Goal: Transaction & Acquisition: Book appointment/travel/reservation

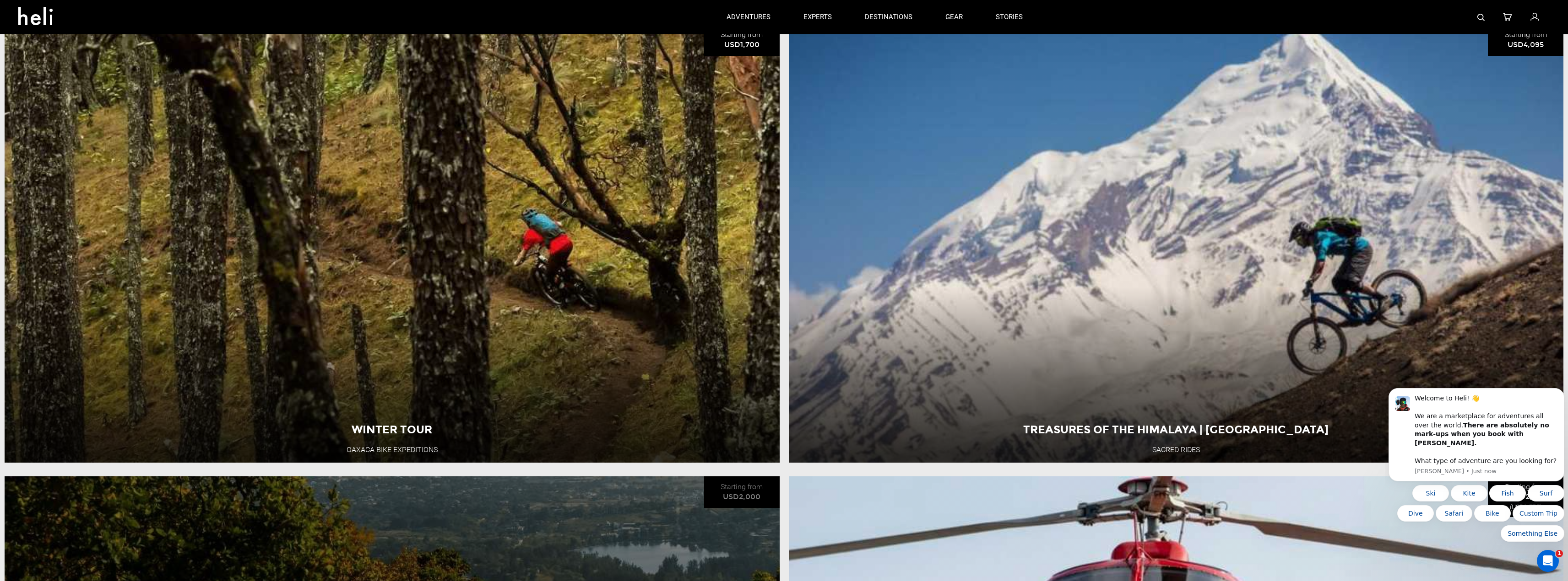
scroll to position [503, 0]
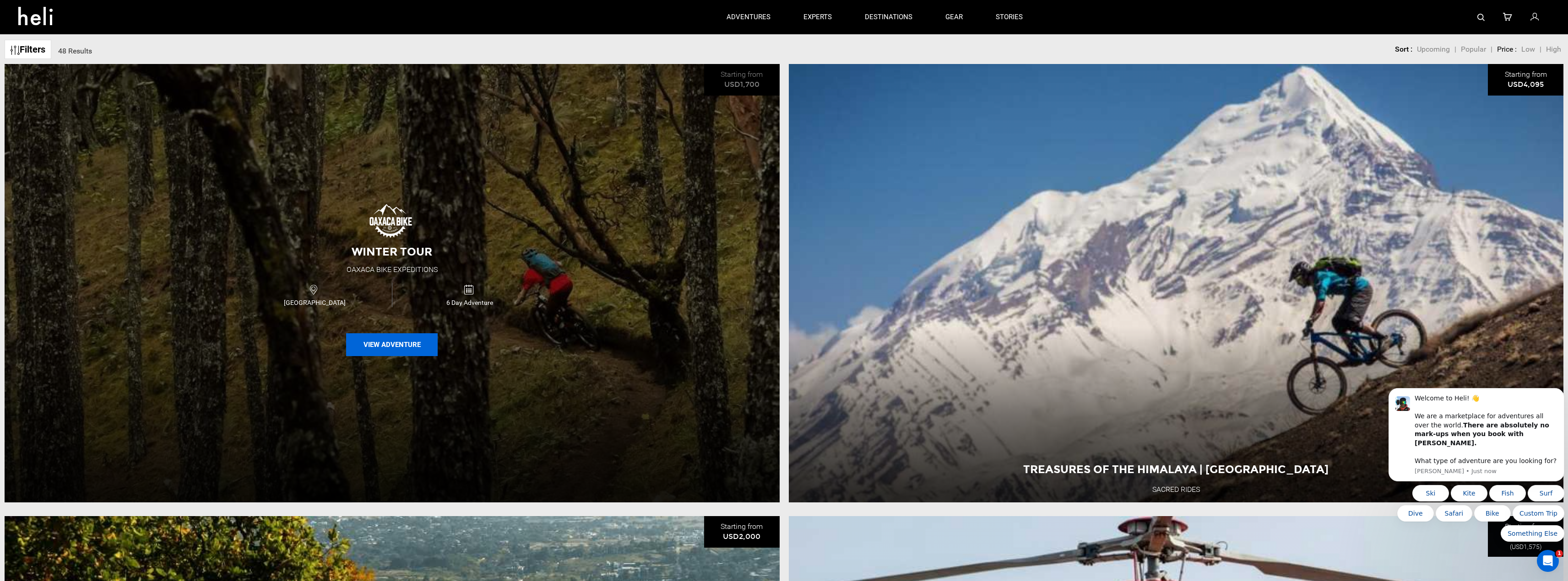
click at [407, 349] on button "View Adventure" at bounding box center [392, 345] width 92 height 22
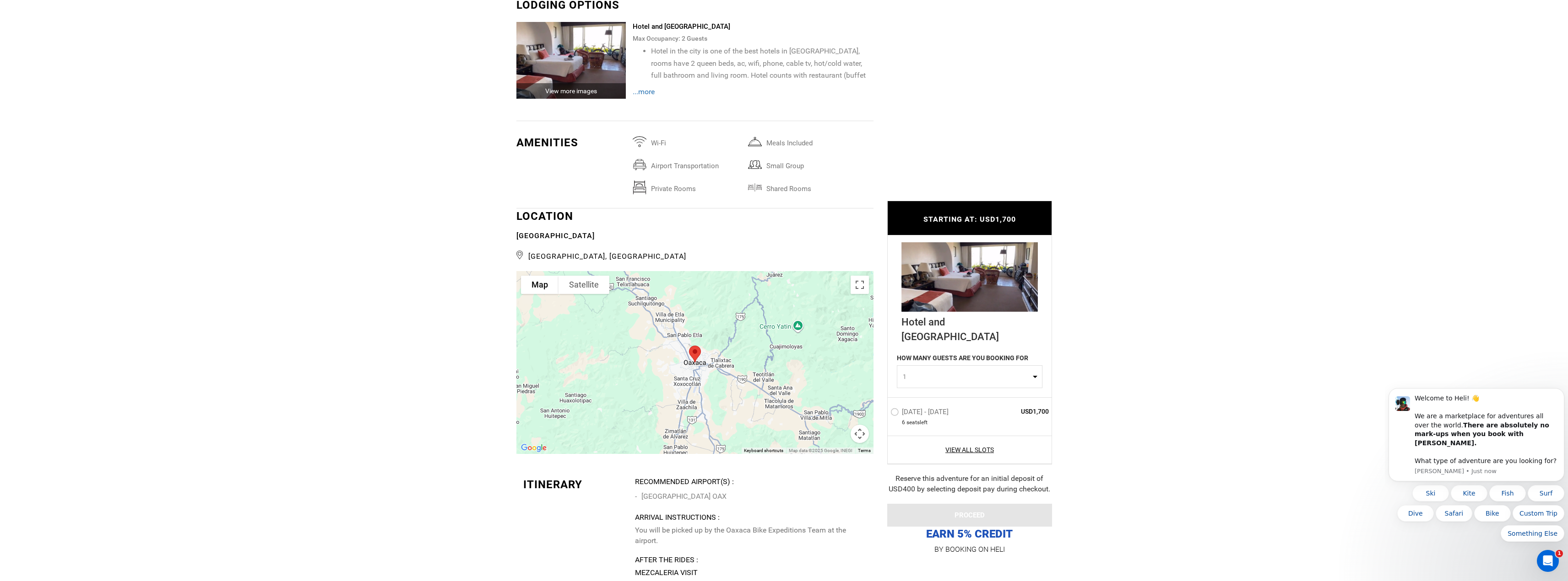
scroll to position [1418, 0]
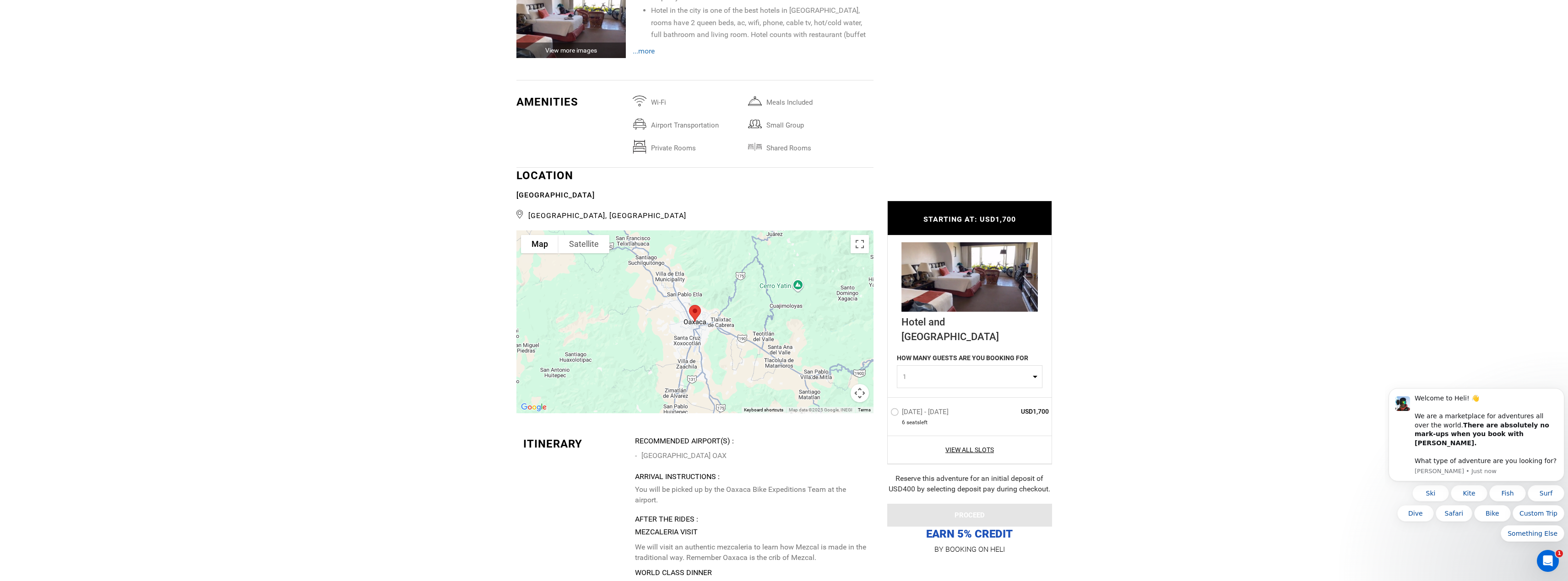
click at [625, 348] on div at bounding box center [694, 321] width 357 height 183
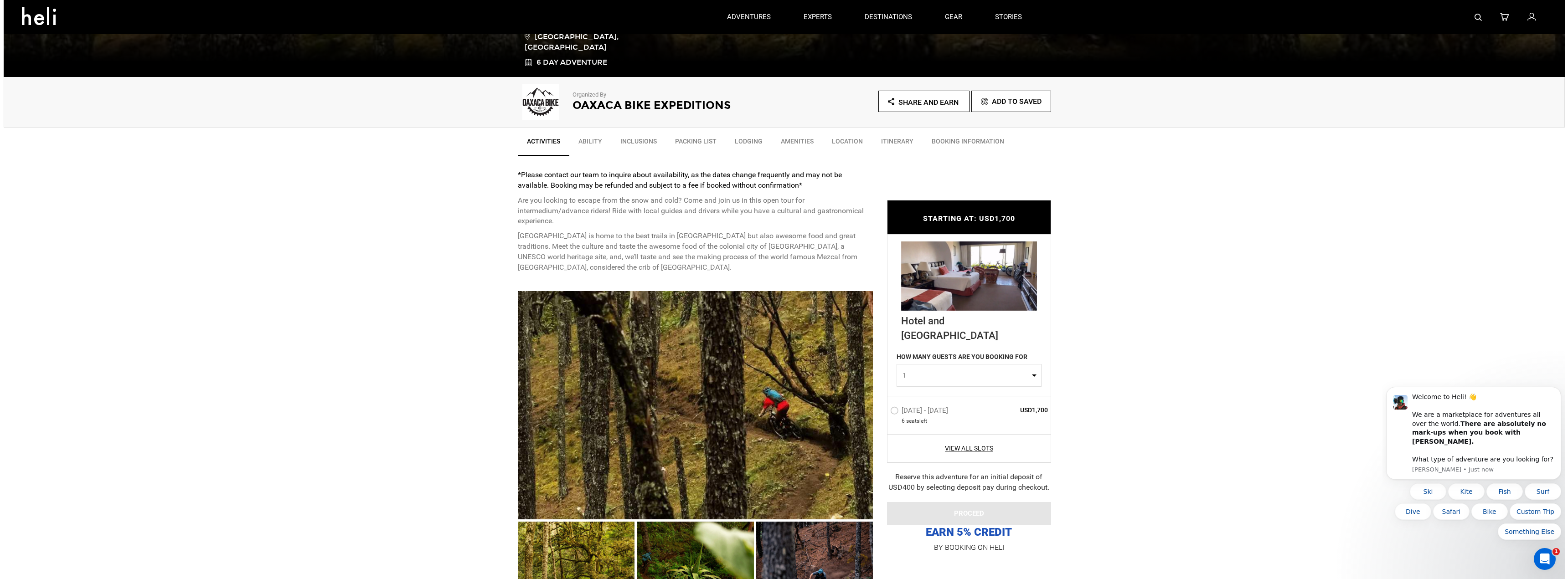
scroll to position [228, 0]
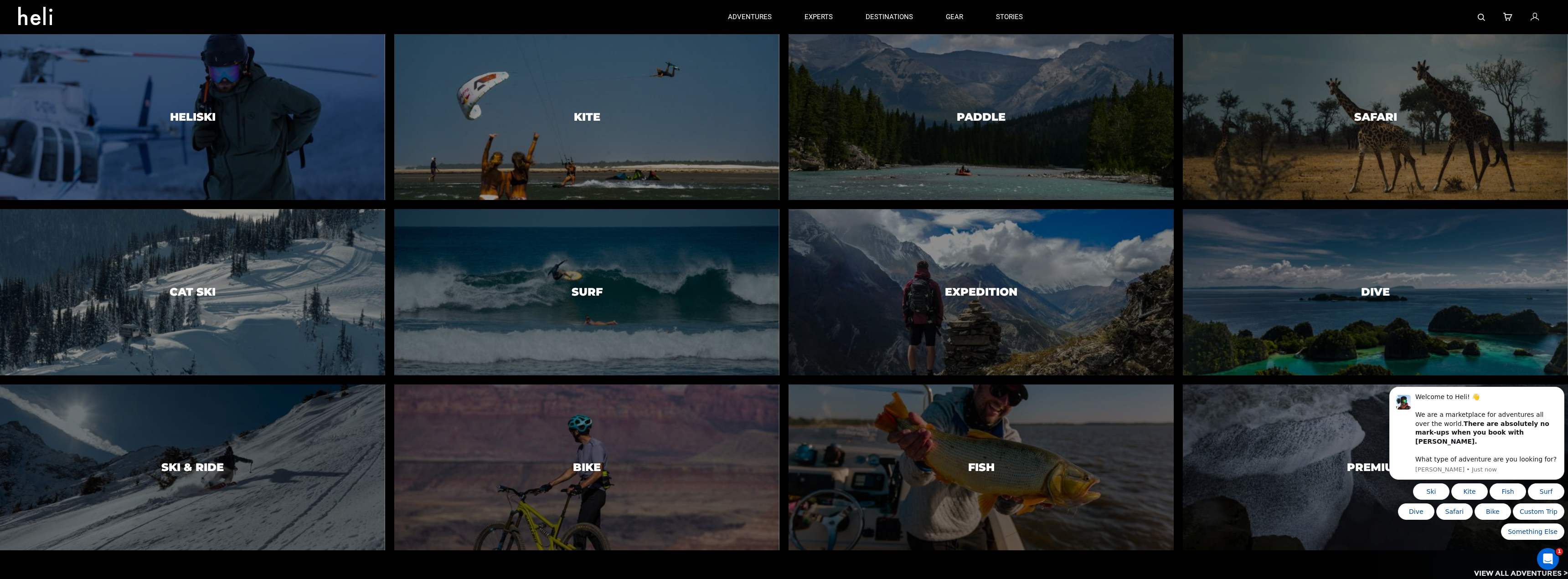
click at [594, 447] on div at bounding box center [587, 468] width 393 height 169
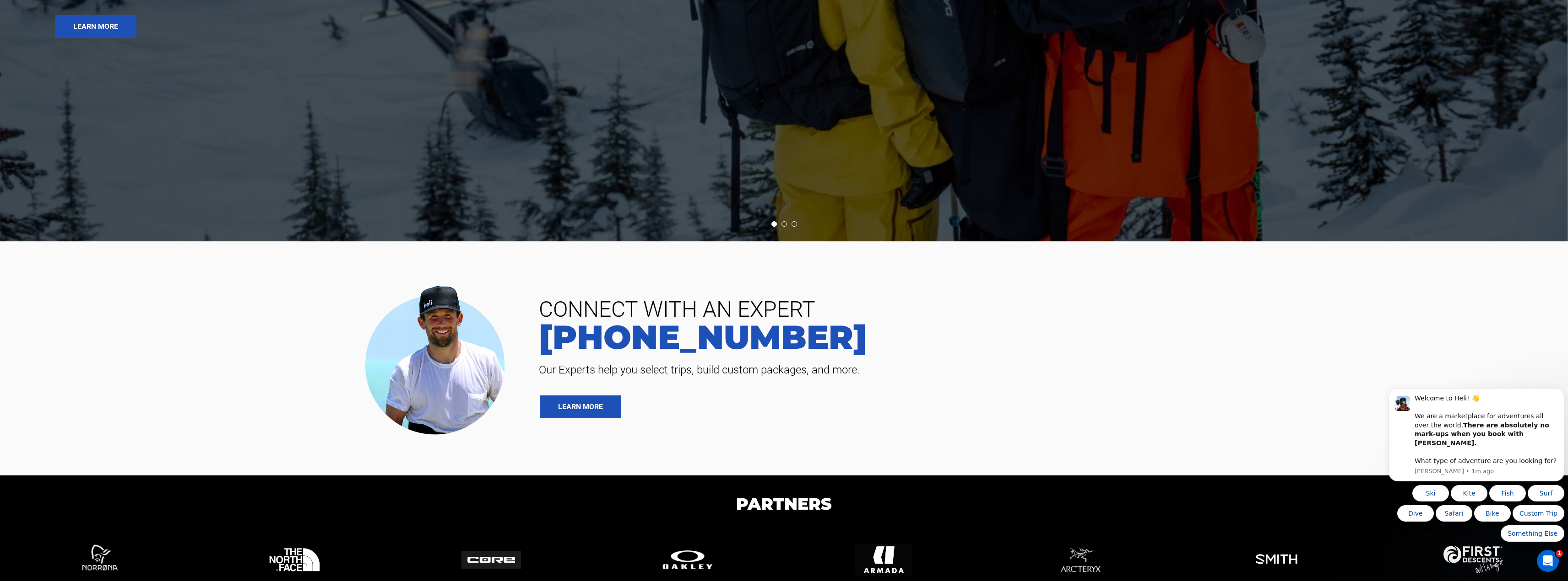
scroll to position [6106, 0]
